Goal: Information Seeking & Learning: Find specific page/section

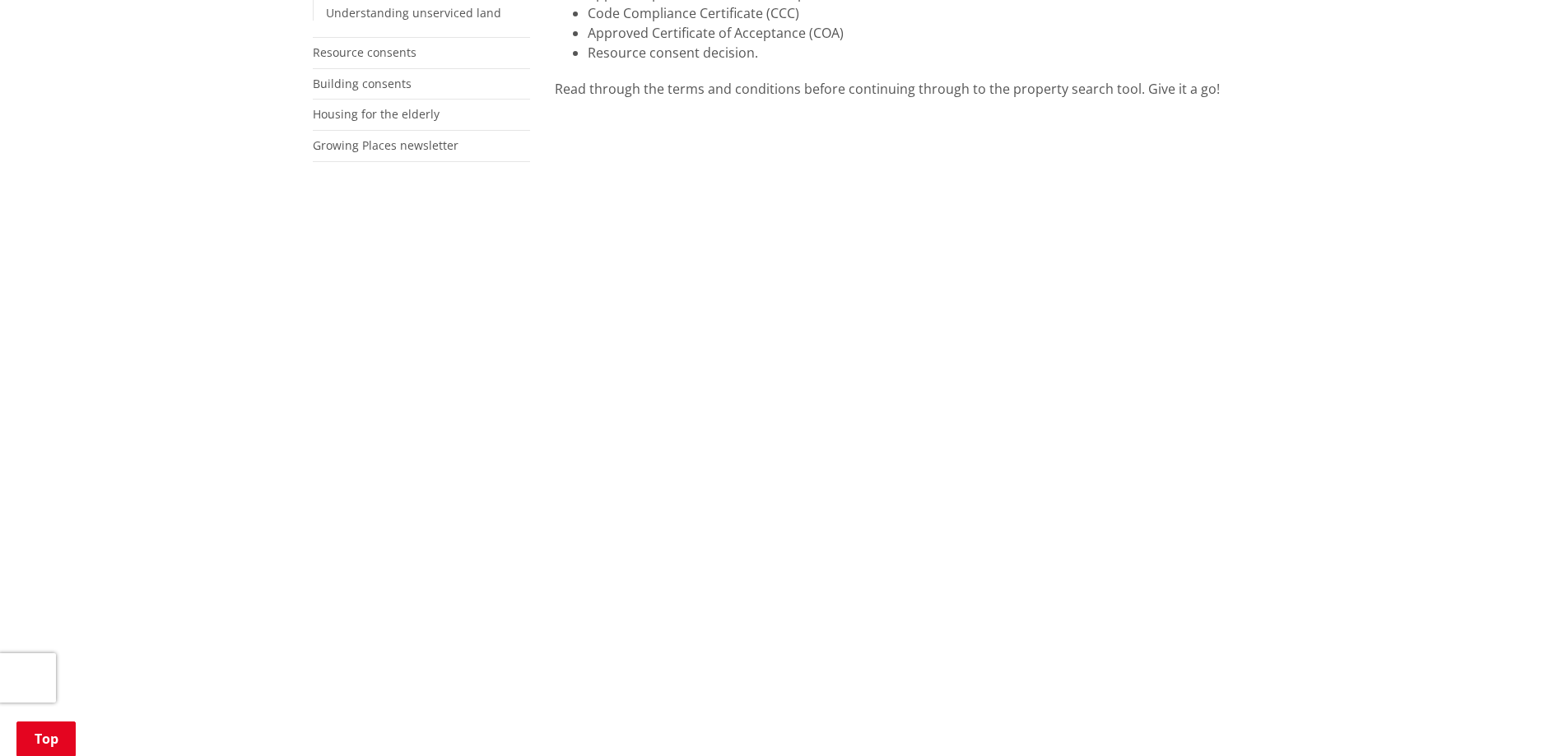
scroll to position [659, 0]
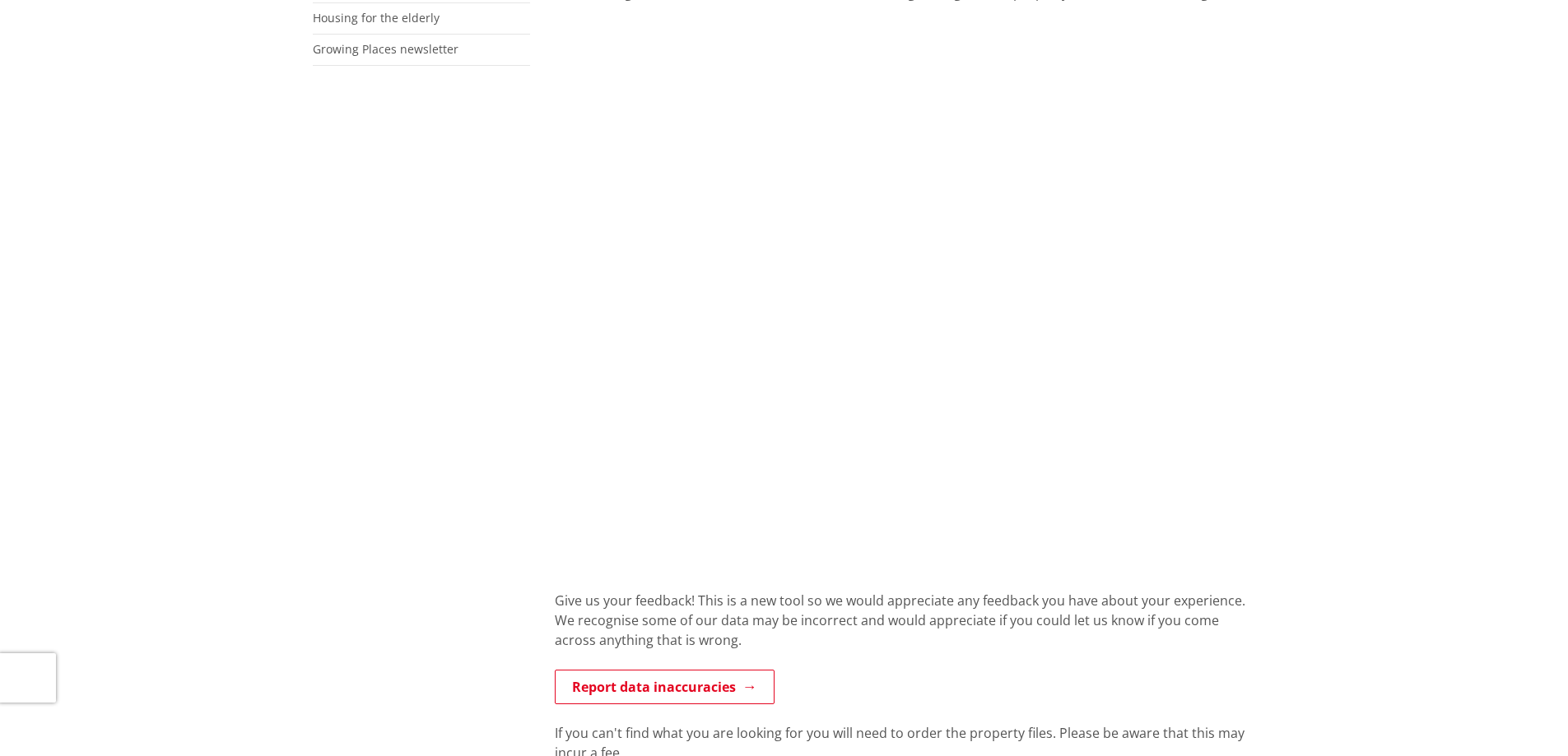
scroll to position [659, 0]
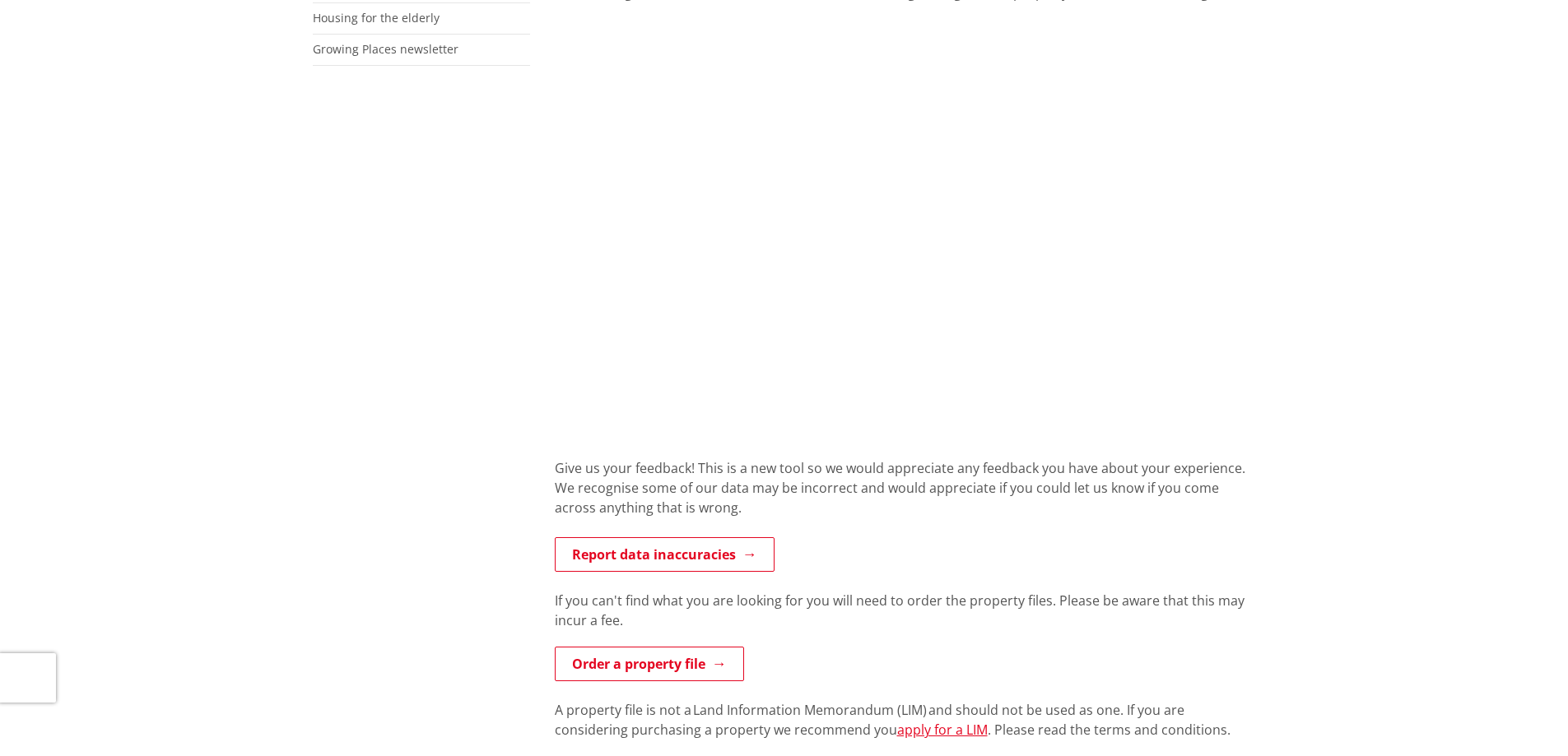
scroll to position [659, 0]
